Goal: Find specific page/section: Find specific page/section

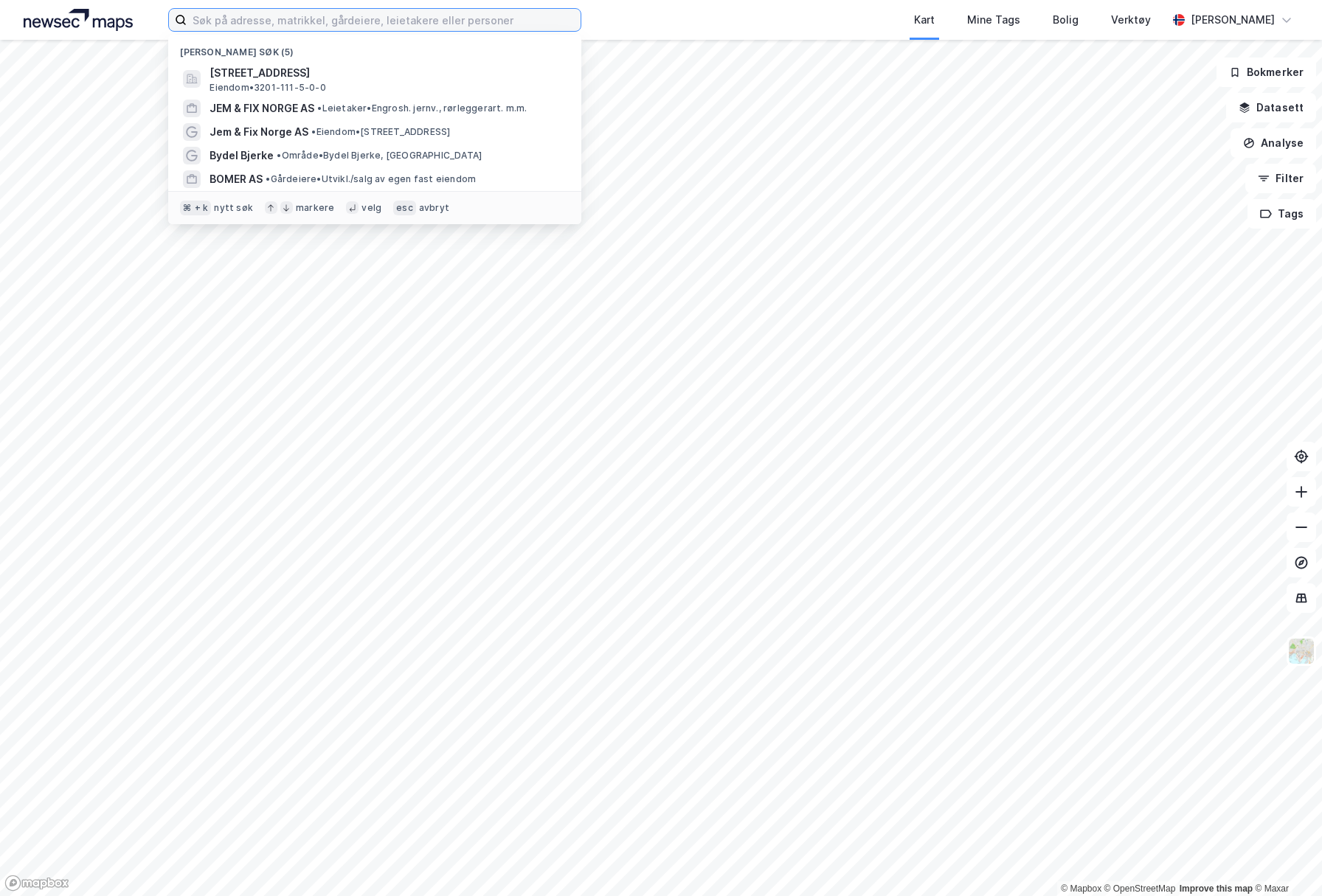
click at [226, 17] on input at bounding box center [384, 20] width 394 height 22
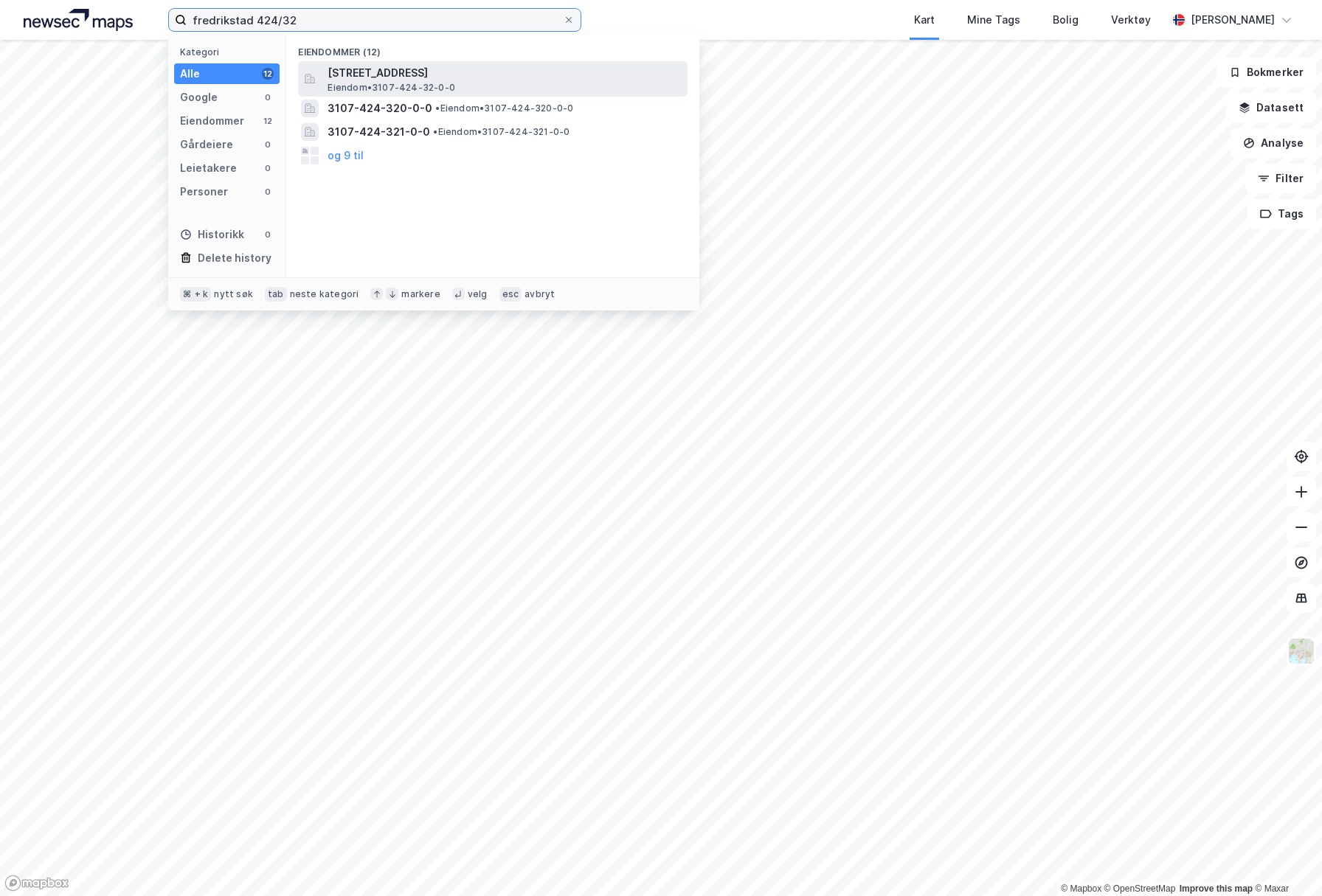
type input "fredrikstad 424/32"
click at [456, 77] on span "[STREET_ADDRESS]" at bounding box center [504, 73] width 355 height 18
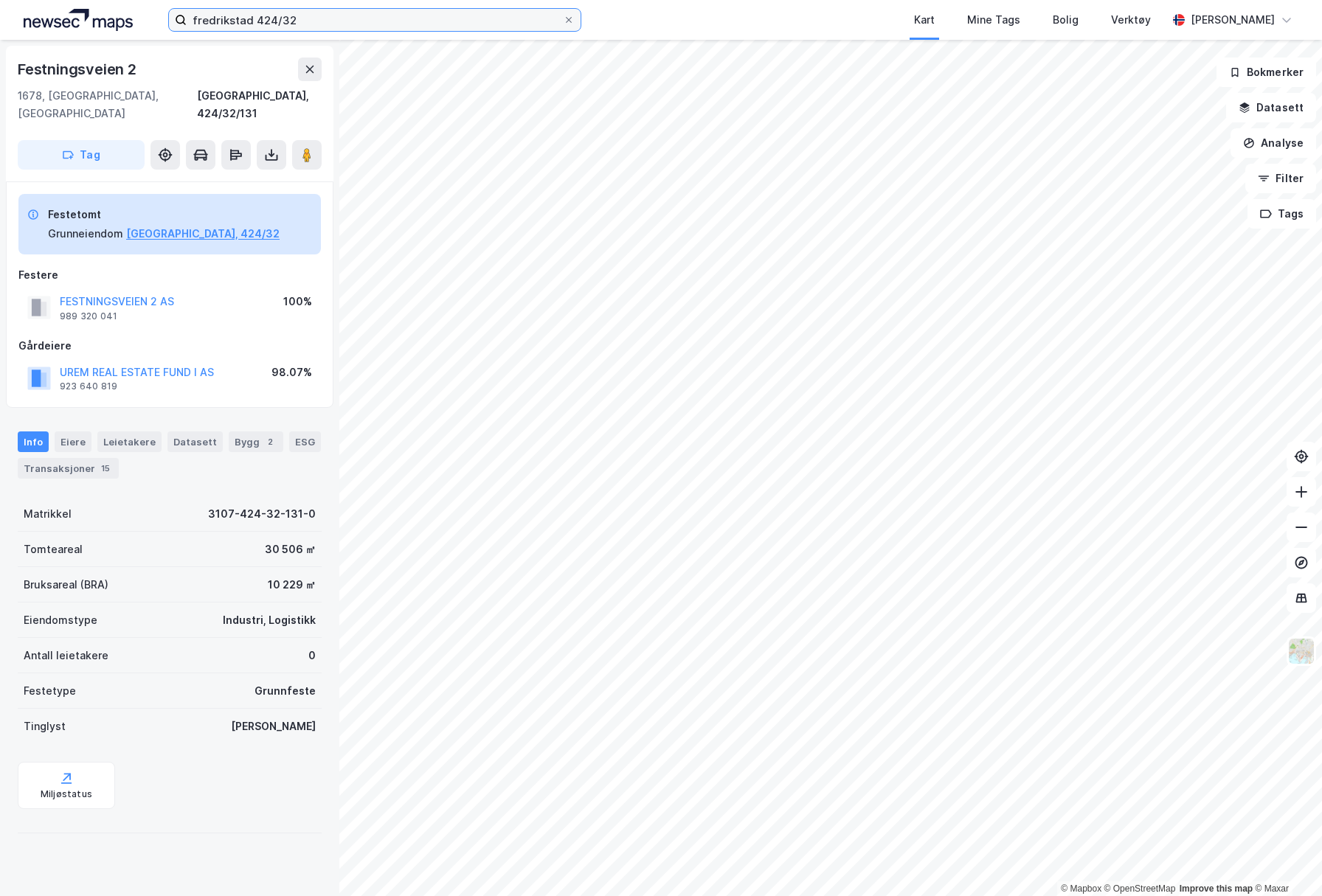
click at [280, 20] on input "fredrikstad 424/32" at bounding box center [375, 20] width 376 height 22
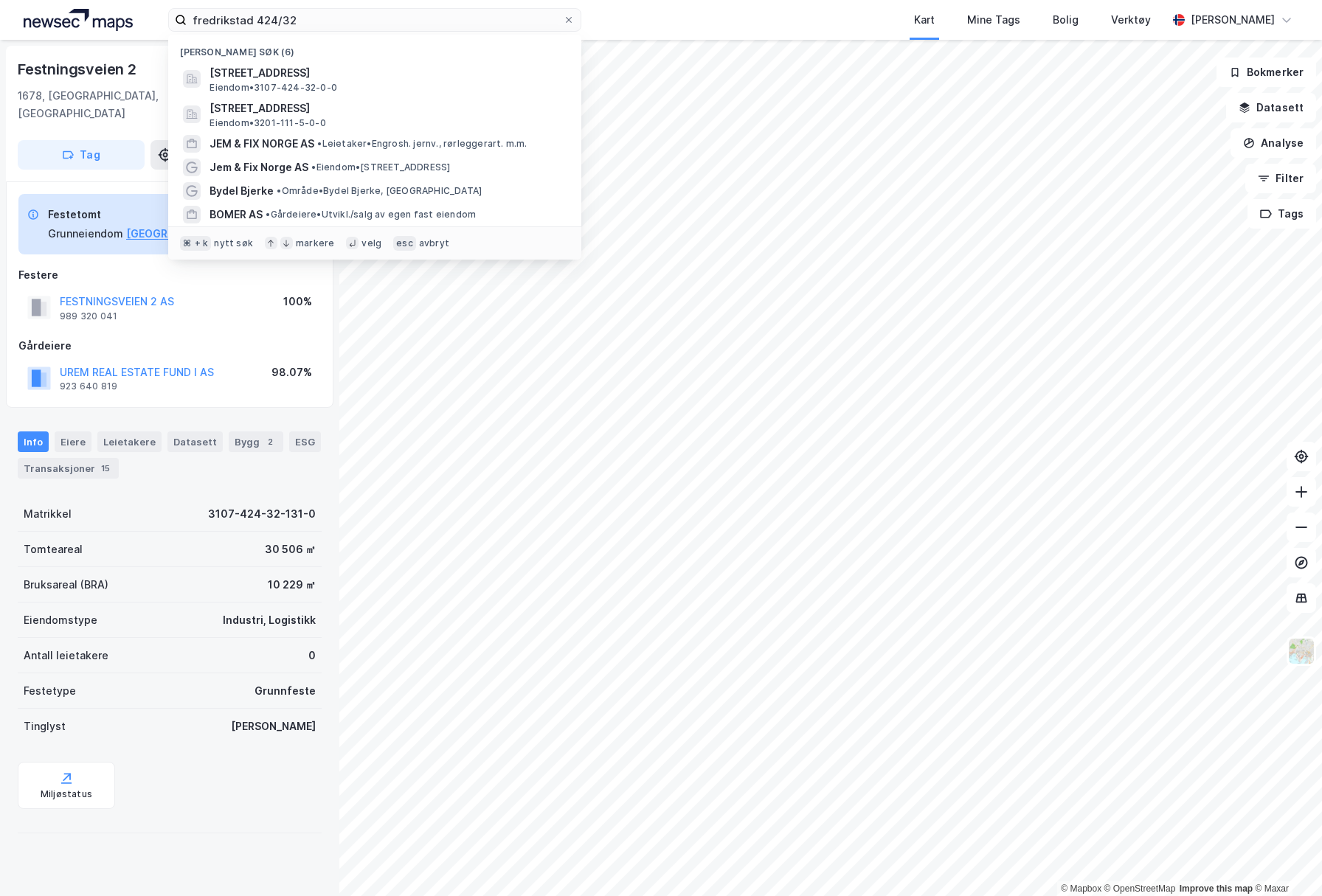
click at [4, 145] on div "Festningsveien 2 1678, [GEOGRAPHIC_DATA], [GEOGRAPHIC_DATA], 424/32/131 Tag Fes…" at bounding box center [169, 469] width 340 height 857
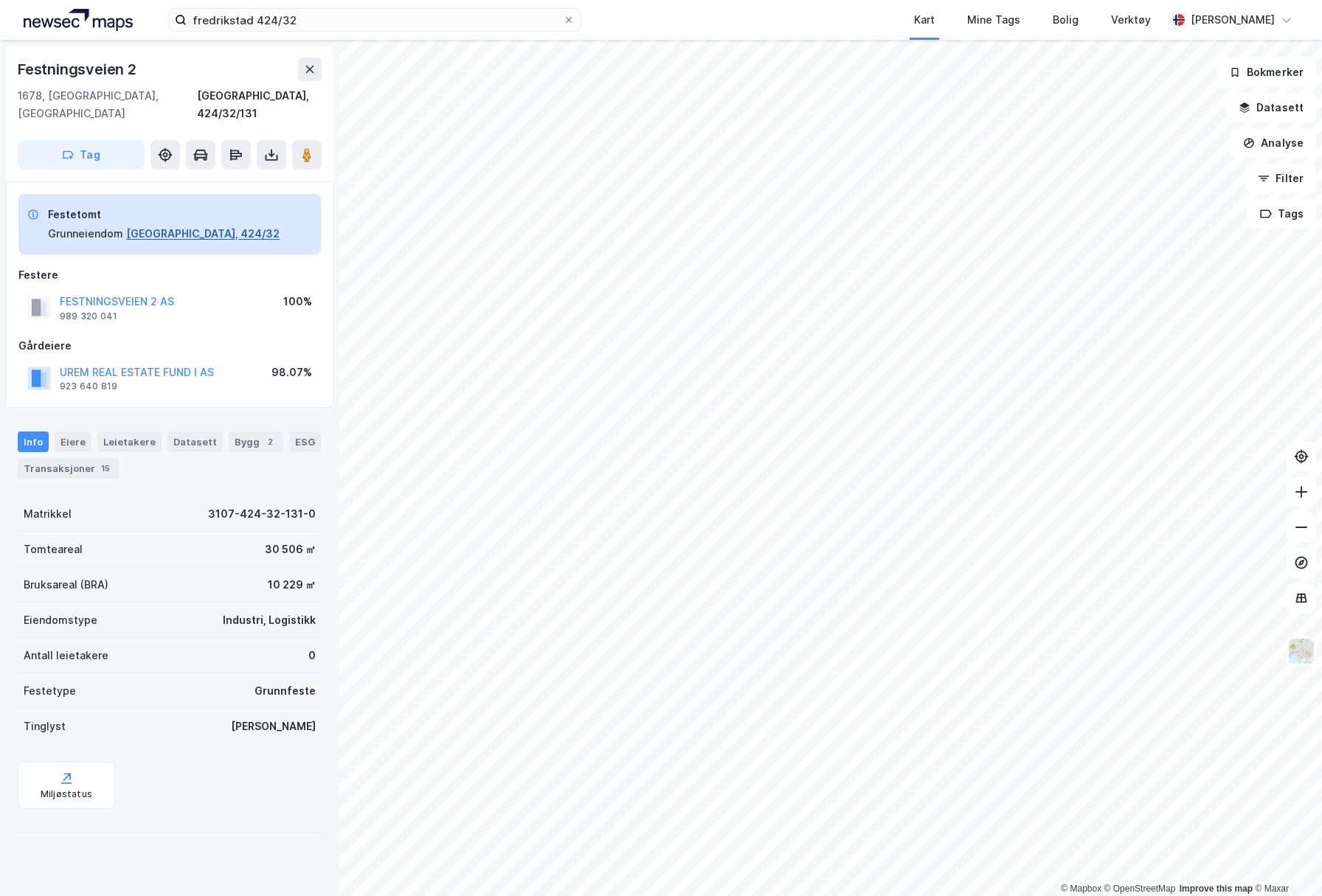
click at [197, 225] on button "[GEOGRAPHIC_DATA], 424/32" at bounding box center [203, 234] width 153 height 18
click at [207, 225] on button "[GEOGRAPHIC_DATA], 424/32" at bounding box center [203, 234] width 153 height 18
